Goal: Download file/media

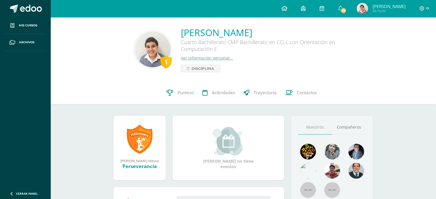
click at [286, 9] on link at bounding box center [283, 8] width 19 height 17
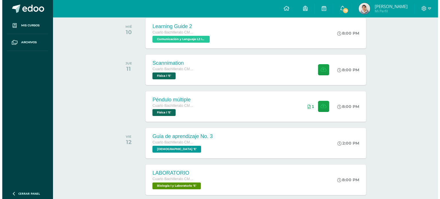
scroll to position [92, 0]
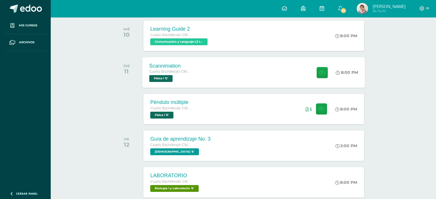
click at [198, 69] on div "Scannimation Cuarto Bachillerato CMP Bachillerato en CCLL con Orientación en Co…" at bounding box center [170, 72] width 57 height 31
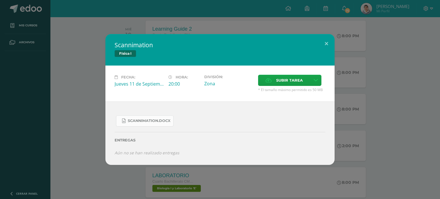
click at [133, 115] on link "Scannimation.docx" at bounding box center [145, 120] width 58 height 11
